Goal: Task Accomplishment & Management: Complete application form

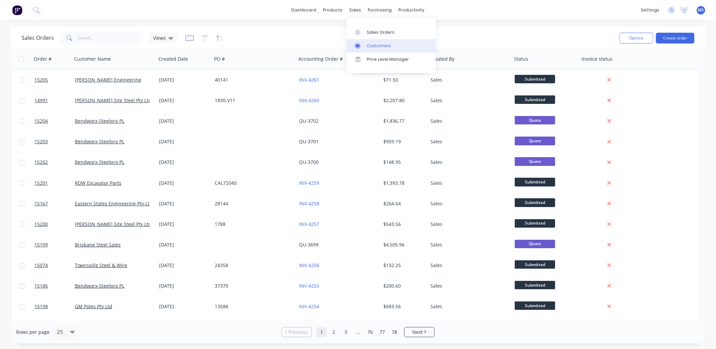
click at [380, 49] on div "Customers" at bounding box center [379, 46] width 24 height 6
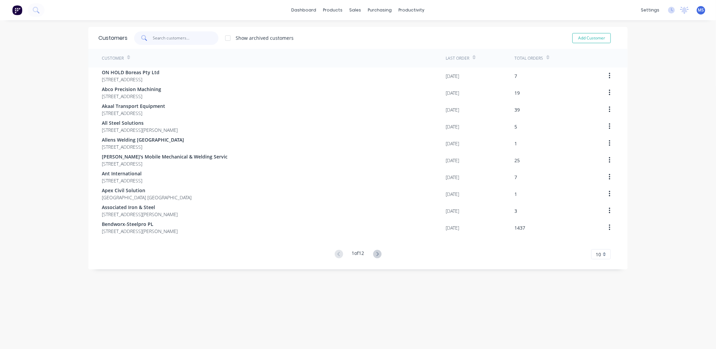
click at [167, 38] on input "text" at bounding box center [186, 37] width 66 height 13
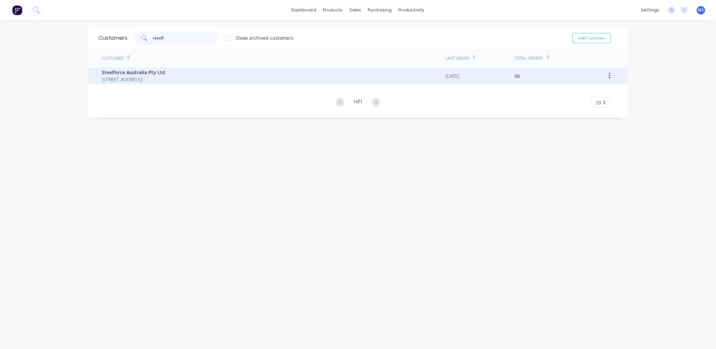
type input "steelf"
click at [165, 75] on span "Steelforce Australia Pty Ltd" at bounding box center [133, 72] width 63 height 7
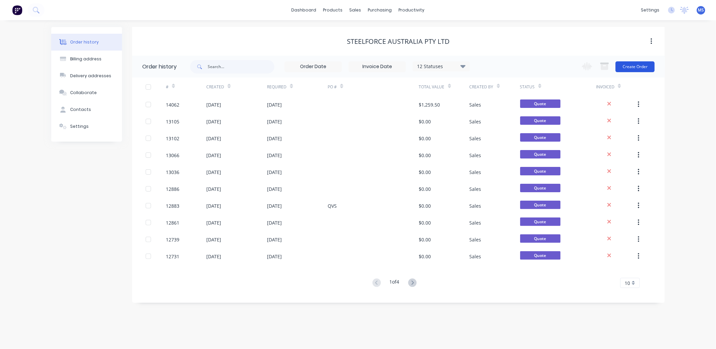
click at [628, 68] on button "Create Order" at bounding box center [635, 66] width 39 height 11
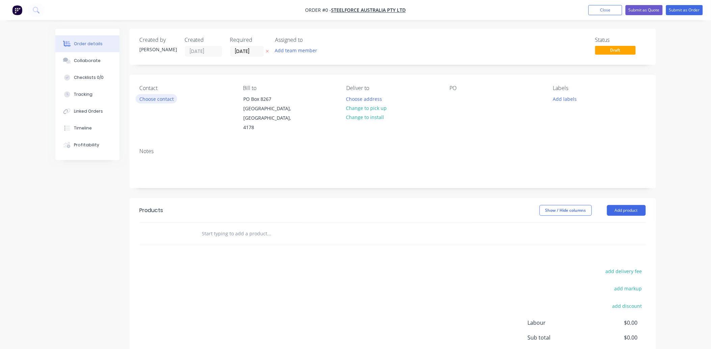
click at [163, 99] on button "Choose contact" at bounding box center [156, 98] width 41 height 9
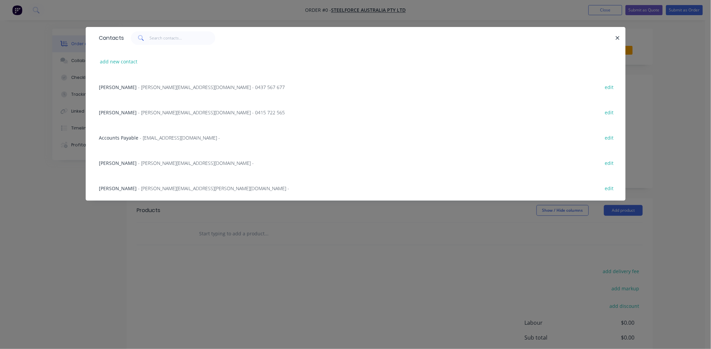
click at [160, 190] on span "- [PERSON_NAME][EMAIL_ADDRESS][PERSON_NAME][DOMAIN_NAME] -" at bounding box center [213, 188] width 151 height 6
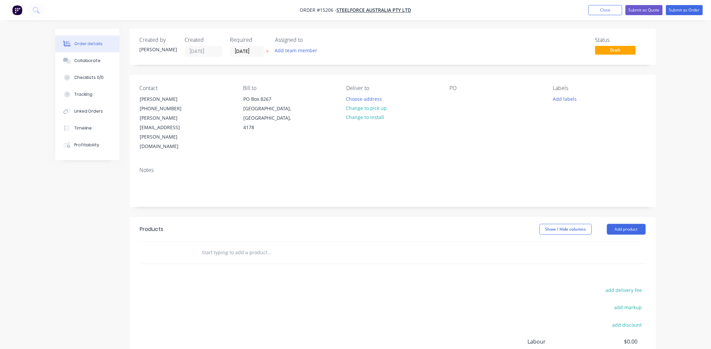
click at [233, 246] on input "text" at bounding box center [269, 252] width 135 height 13
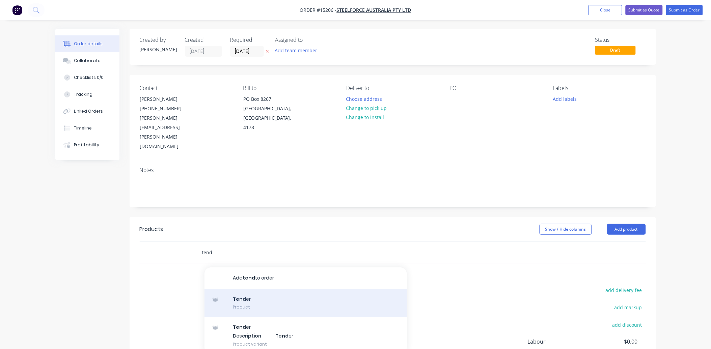
type input "tend"
click at [260, 289] on div "Tend er Product" at bounding box center [305, 303] width 202 height 28
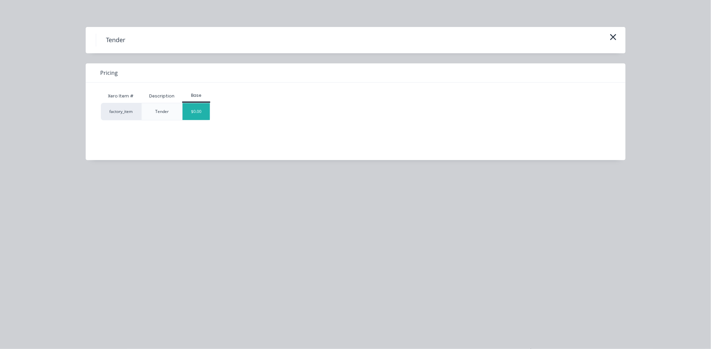
click at [198, 109] on div "$0.00" at bounding box center [195, 111] width 27 height 17
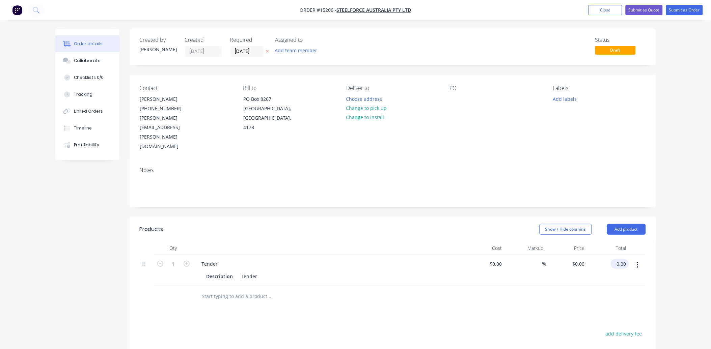
click at [623, 259] on input "0.00" at bounding box center [621, 264] width 16 height 10
type input "777"
type input "$777.00"
click at [623, 259] on input "777.00" at bounding box center [618, 264] width 21 height 10
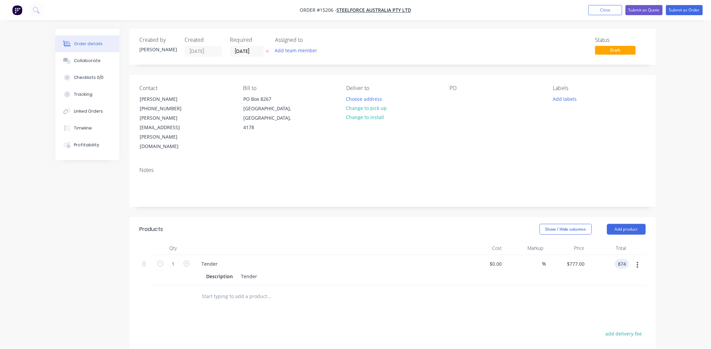
type input "874"
type input "$874.00"
click at [650, 5] on button "Submit as Quote" at bounding box center [643, 10] width 37 height 10
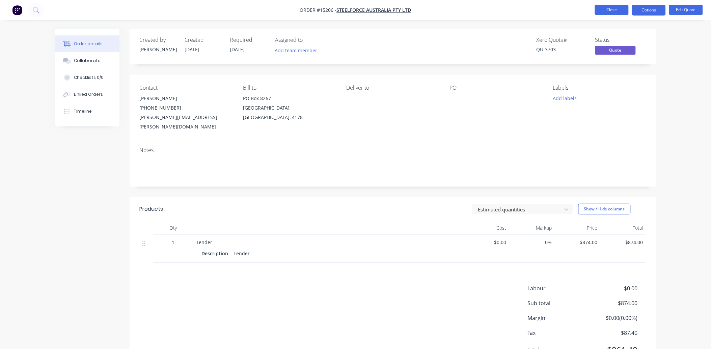
click at [616, 11] on button "Close" at bounding box center [612, 10] width 34 height 10
